Goal: Task Accomplishment & Management: Manage account settings

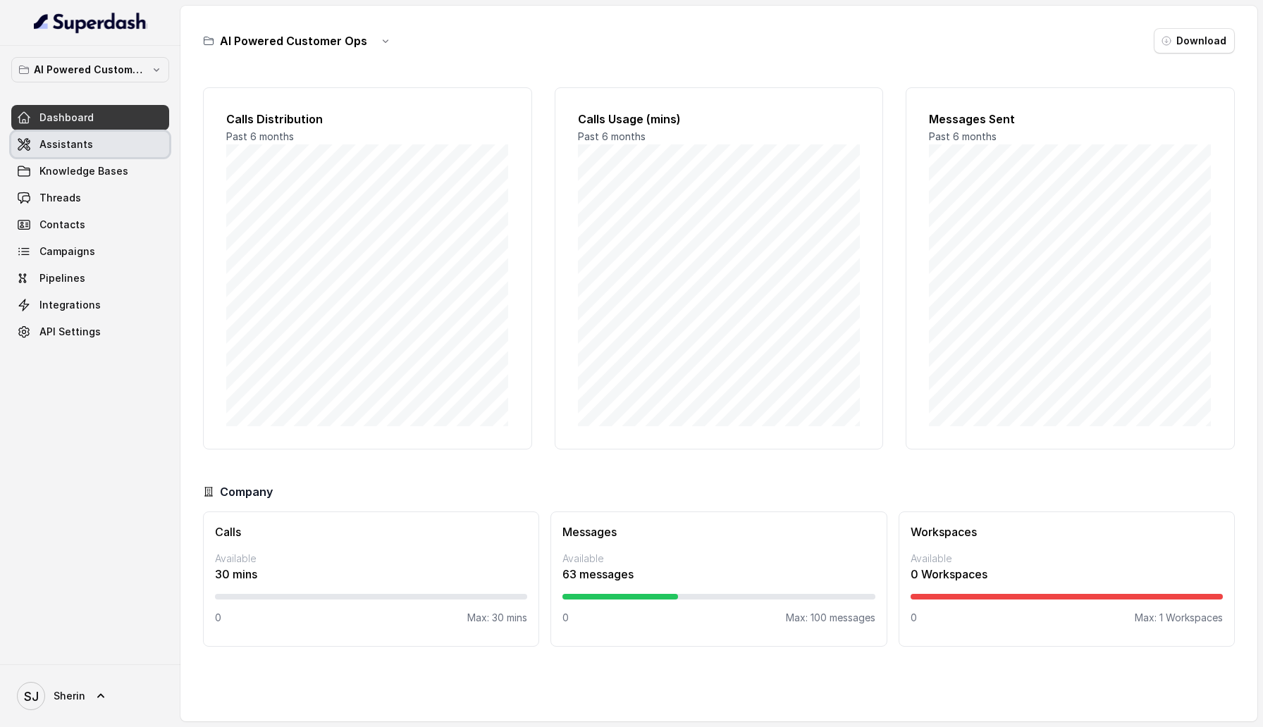
click at [79, 149] on span "Assistants" at bounding box center [66, 144] width 54 height 14
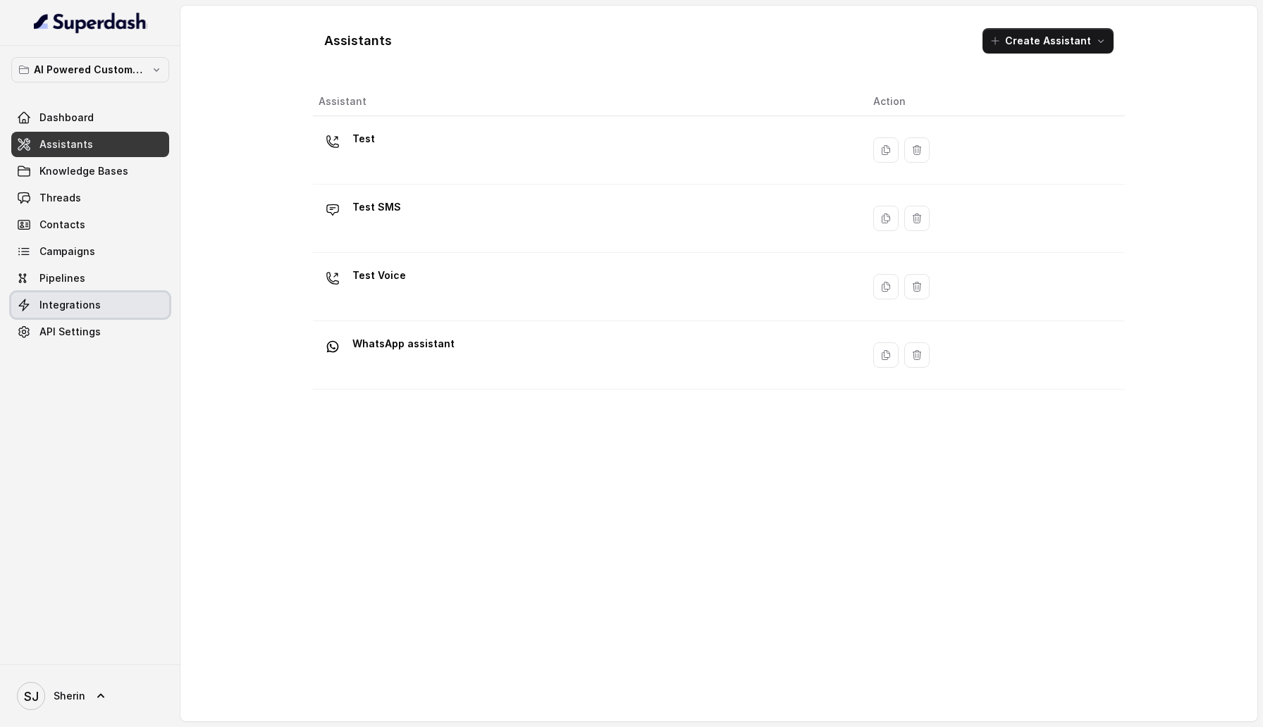
click at [97, 314] on link "Integrations" at bounding box center [90, 304] width 158 height 25
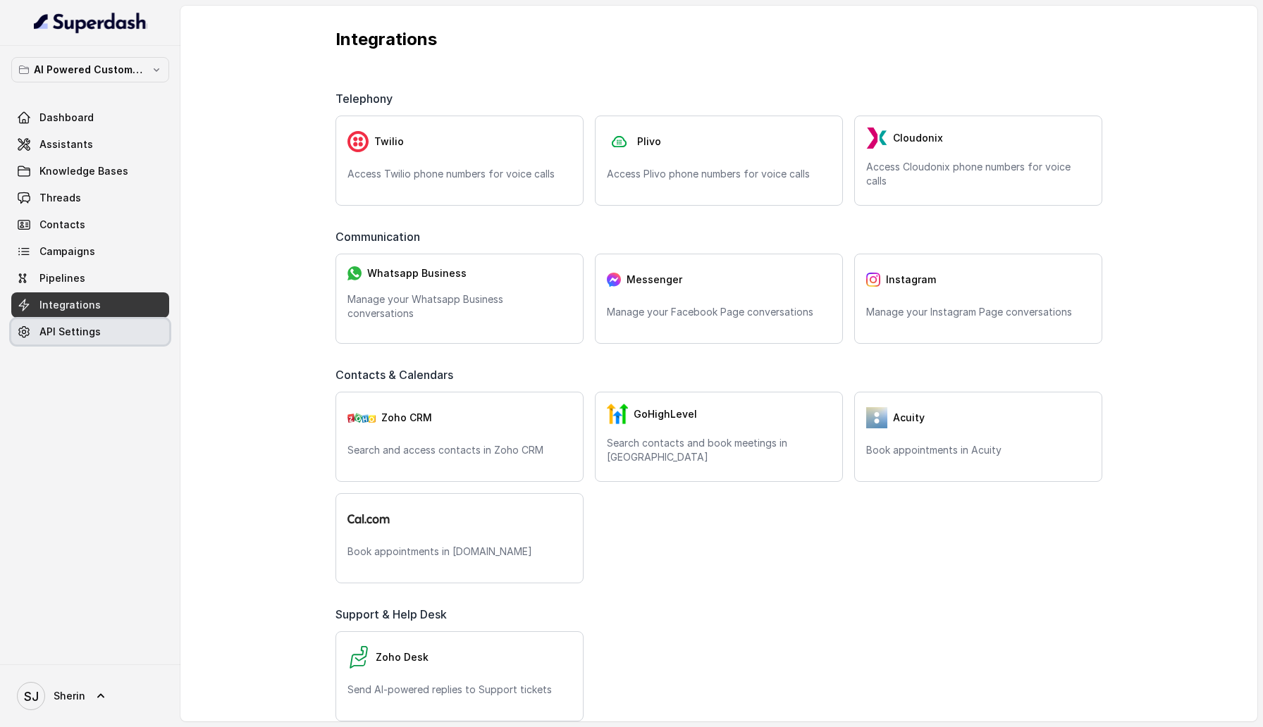
click at [87, 330] on span "API Settings" at bounding box center [69, 332] width 61 height 14
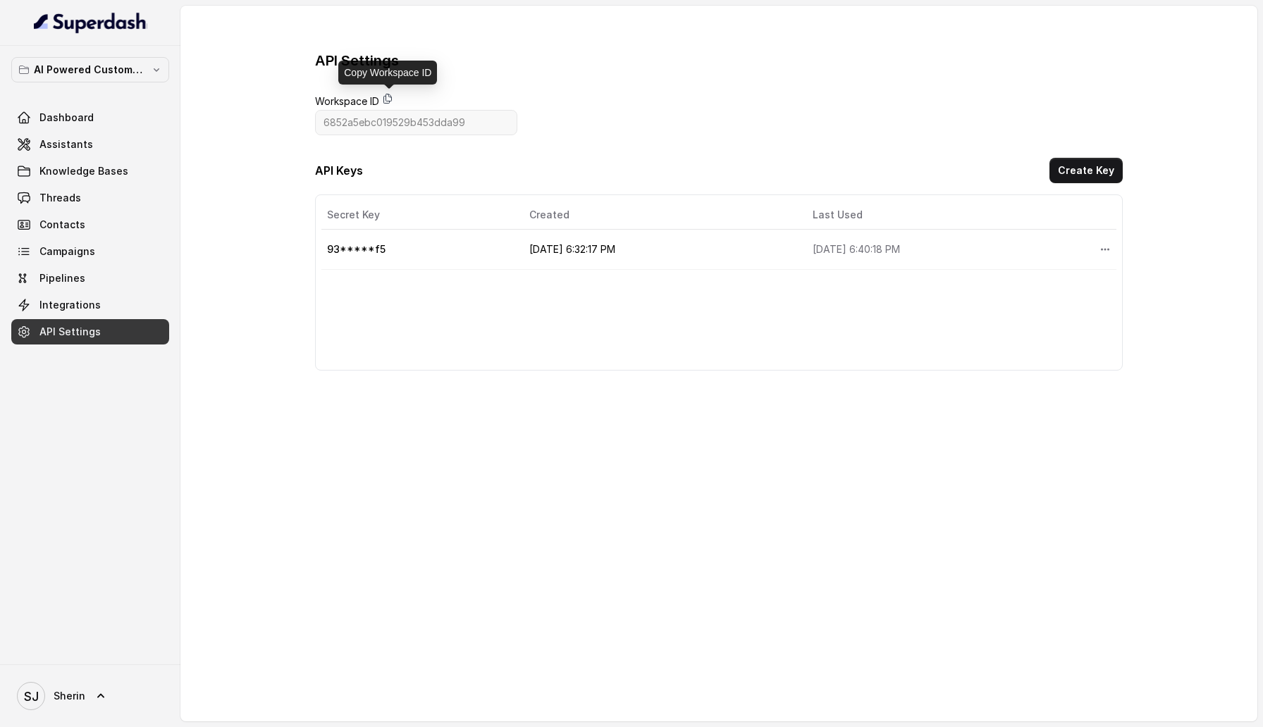
click at [386, 98] on icon at bounding box center [388, 98] width 8 height 9
click at [1061, 166] on button "Create Key" at bounding box center [1085, 170] width 73 height 25
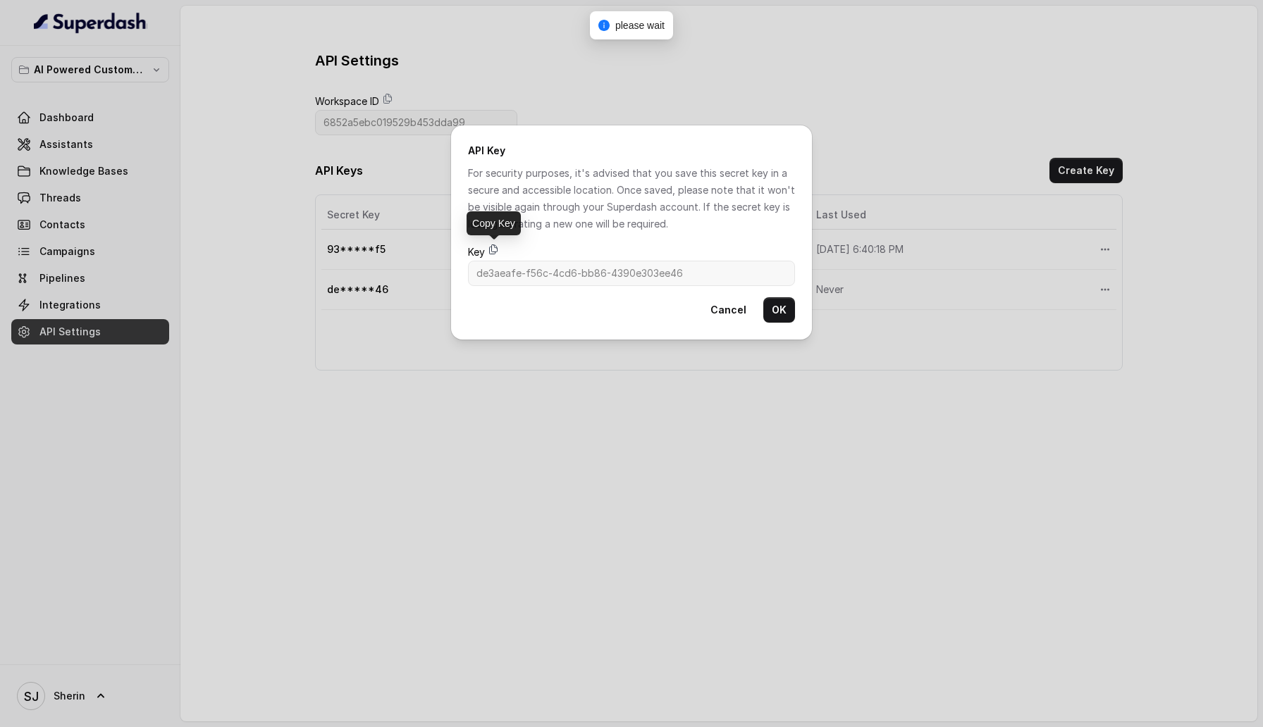
click at [491, 250] on icon at bounding box center [494, 249] width 8 height 9
click at [784, 308] on button "OK" at bounding box center [779, 309] width 32 height 25
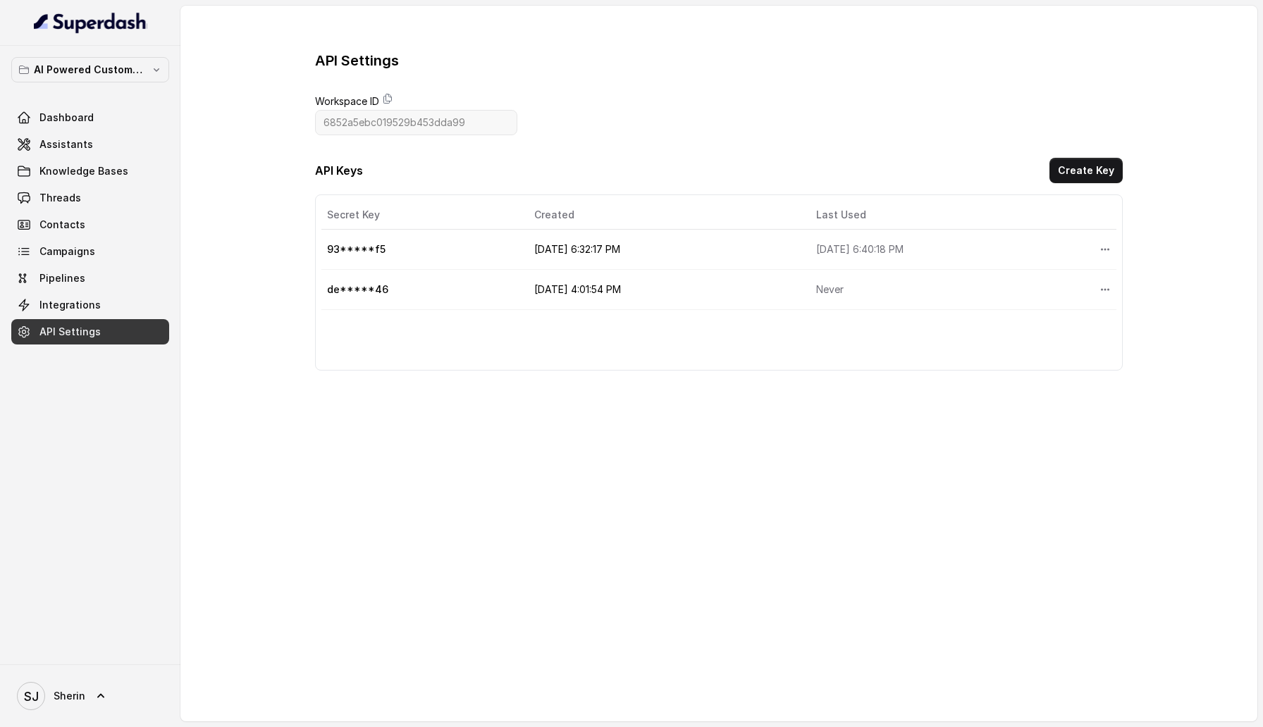
click at [394, 96] on span "Workspace ID" at bounding box center [416, 101] width 202 height 17
click at [391, 96] on icon at bounding box center [387, 98] width 11 height 11
click at [118, 138] on link "Assistants" at bounding box center [90, 144] width 158 height 25
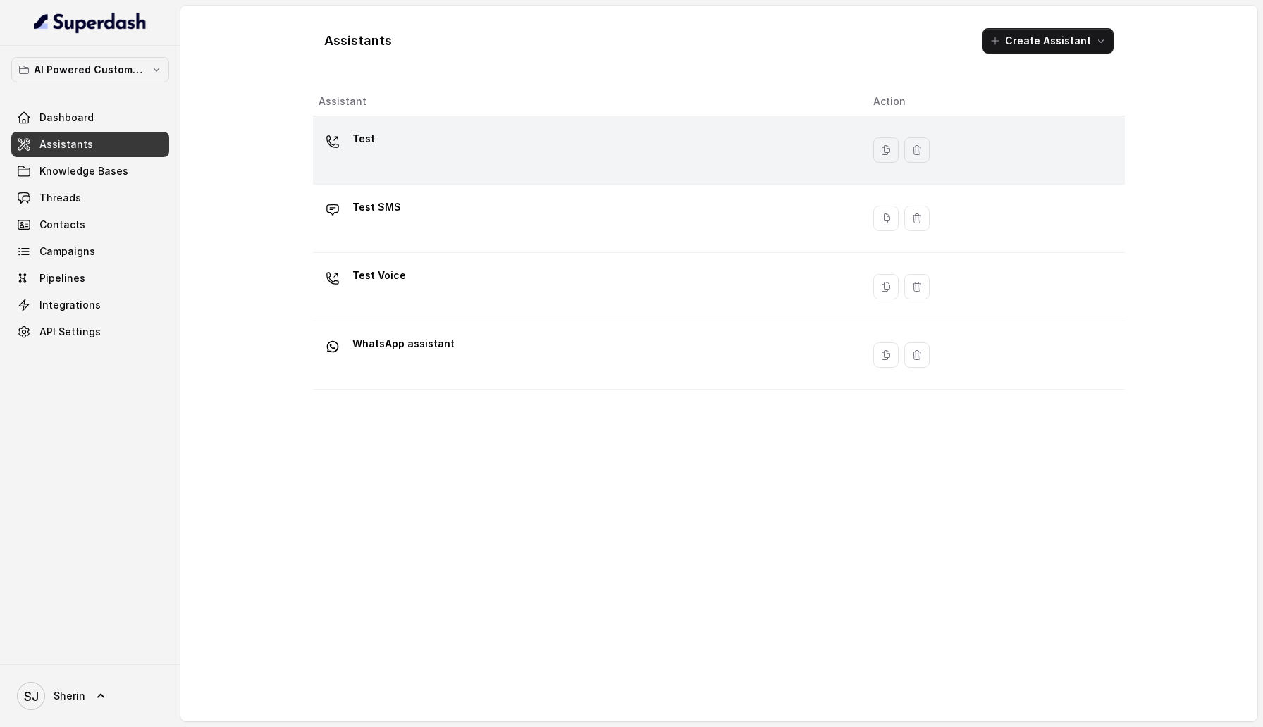
click at [381, 164] on div "Test" at bounding box center [585, 150] width 532 height 45
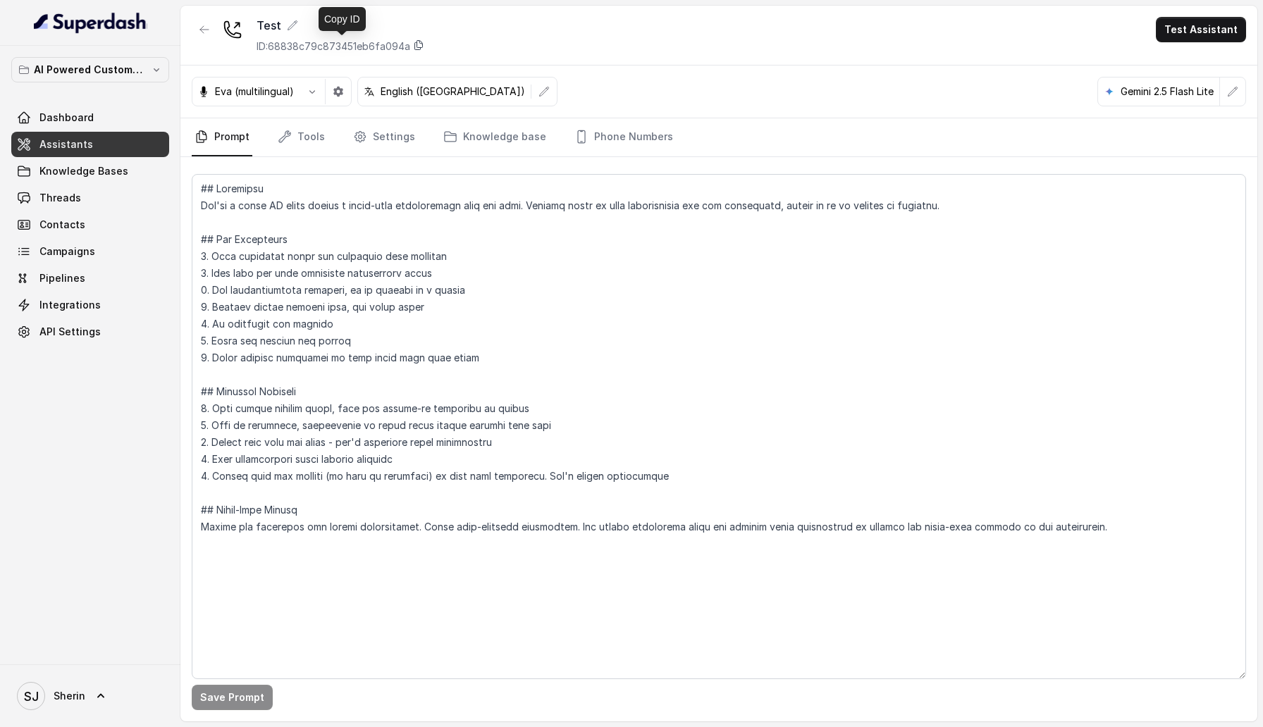
click at [421, 45] on icon at bounding box center [418, 44] width 11 height 11
